Goal: Entertainment & Leisure: Consume media (video, audio)

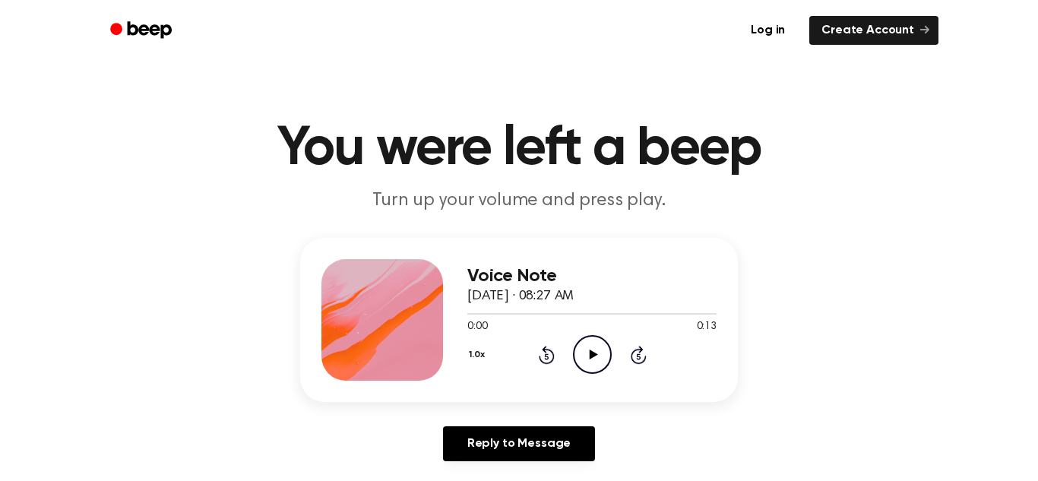
click at [583, 358] on icon "Play Audio" at bounding box center [592, 354] width 39 height 39
click at [469, 309] on div at bounding box center [591, 313] width 249 height 12
click at [599, 362] on icon "Play Audio" at bounding box center [592, 354] width 39 height 39
click at [581, 339] on circle at bounding box center [592, 354] width 37 height 37
click at [598, 348] on icon "Play Audio" at bounding box center [592, 354] width 39 height 39
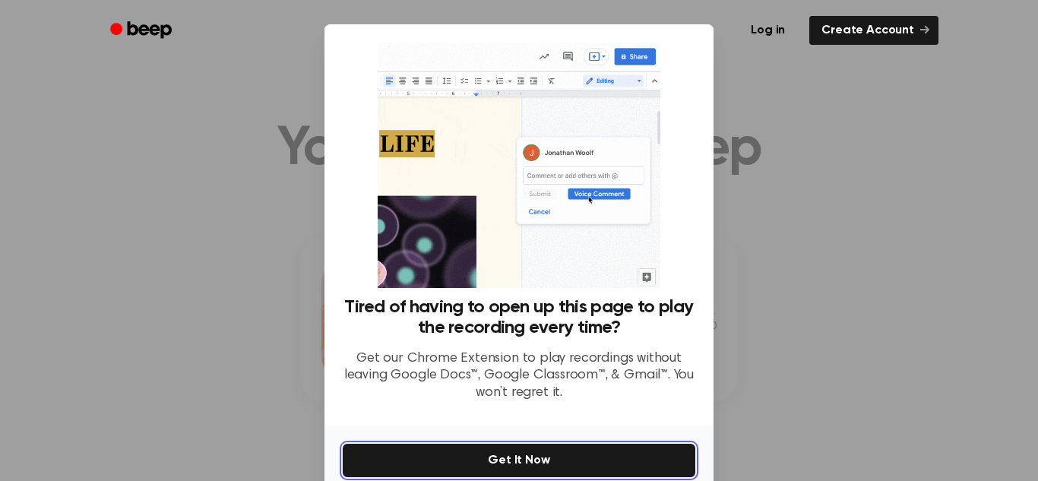
click at [669, 475] on button "Get It Now" at bounding box center [519, 460] width 353 height 33
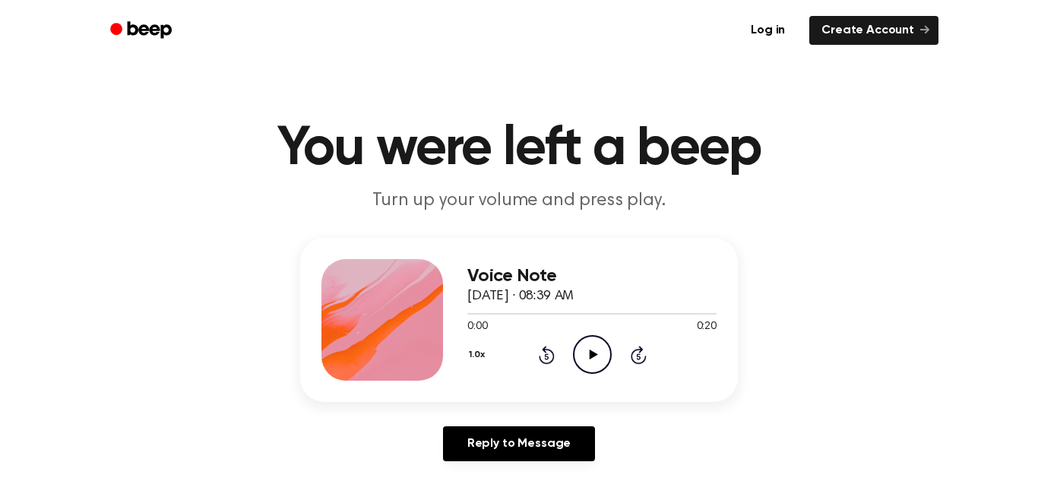
click at [586, 351] on icon "Play Audio" at bounding box center [592, 354] width 39 height 39
click at [588, 341] on icon "Play Audio" at bounding box center [592, 354] width 39 height 39
click at [584, 355] on icon "Play Audio" at bounding box center [592, 354] width 39 height 39
click at [590, 357] on icon at bounding box center [592, 355] width 7 height 10
click at [589, 353] on icon at bounding box center [593, 355] width 8 height 10
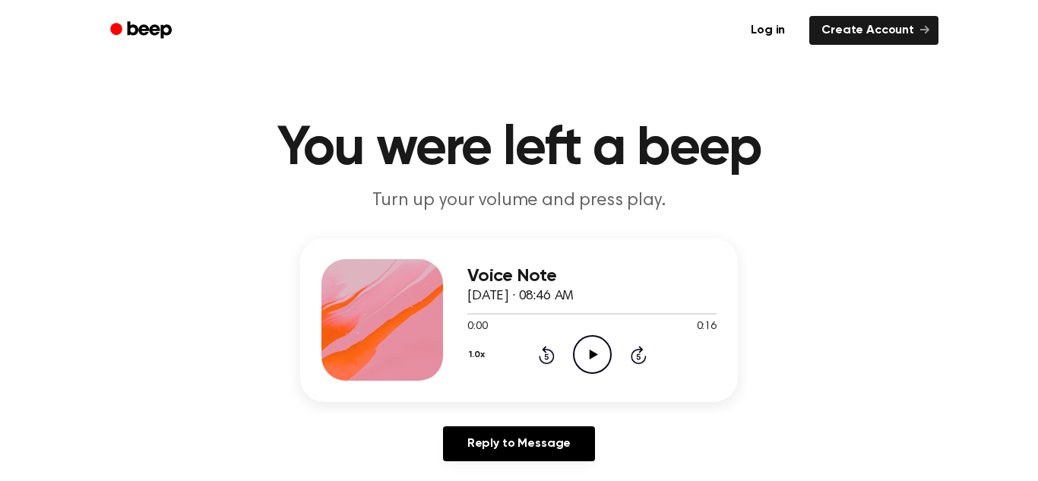
click at [588, 365] on icon "Play Audio" at bounding box center [592, 354] width 39 height 39
click at [604, 351] on icon "Play Audio" at bounding box center [592, 354] width 39 height 39
click at [596, 350] on icon "Play Audio" at bounding box center [592, 354] width 39 height 39
click at [587, 357] on icon "Play Audio" at bounding box center [592, 354] width 39 height 39
